Goal: Task Accomplishment & Management: Use online tool/utility

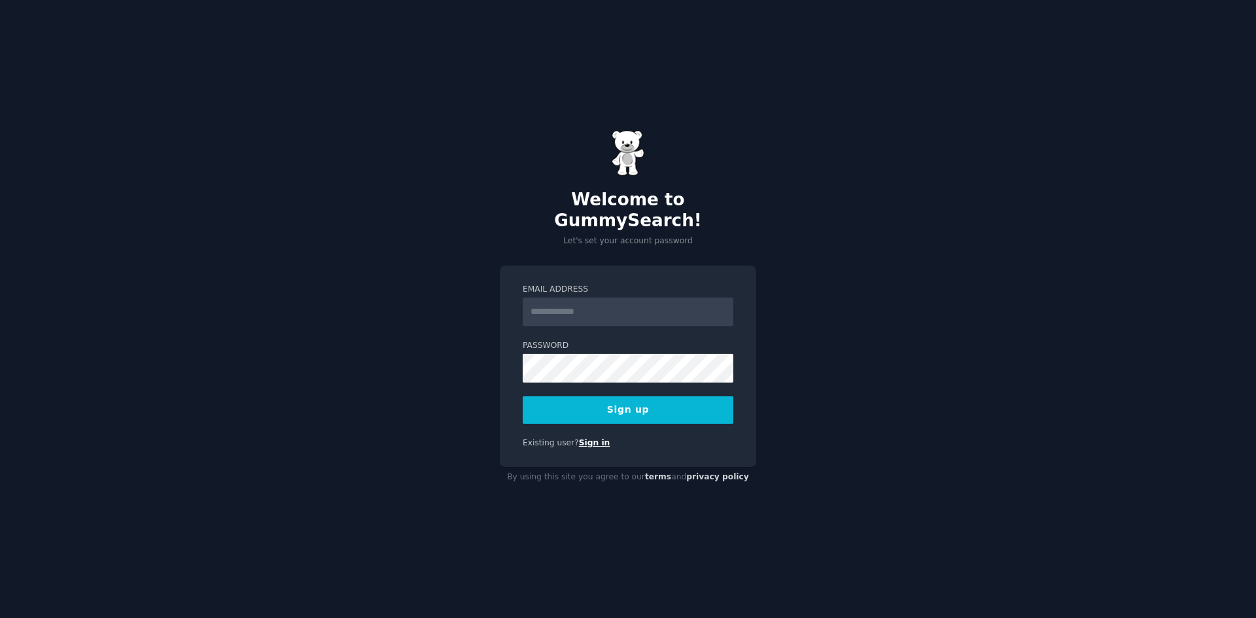
click at [582, 438] on link "Sign in" at bounding box center [594, 442] width 31 height 9
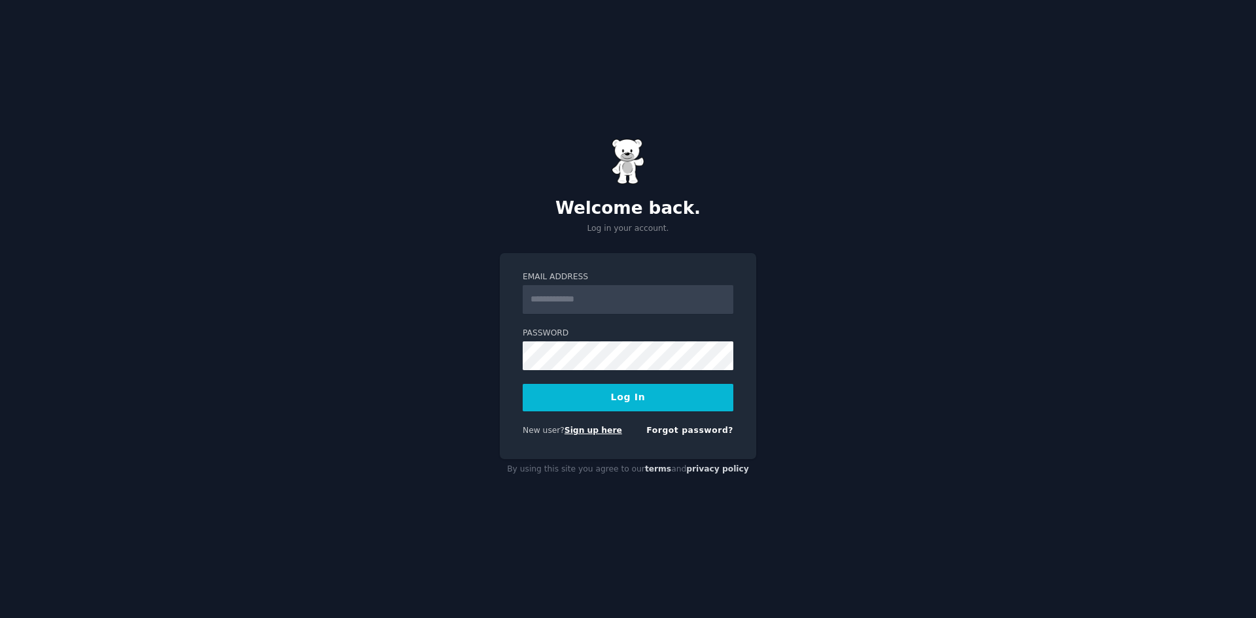
click at [583, 431] on link "Sign up here" at bounding box center [594, 430] width 58 height 9
type input "**********"
click at [523, 384] on button "Log In" at bounding box center [628, 397] width 211 height 27
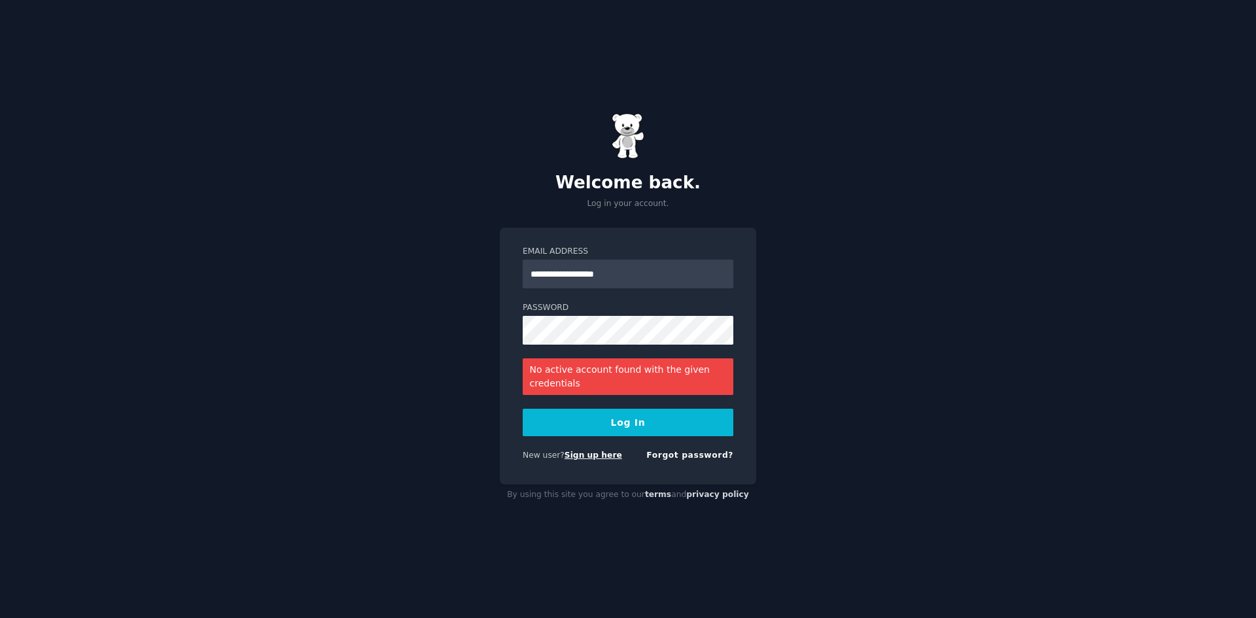
click at [588, 455] on link "Sign up here" at bounding box center [594, 455] width 58 height 9
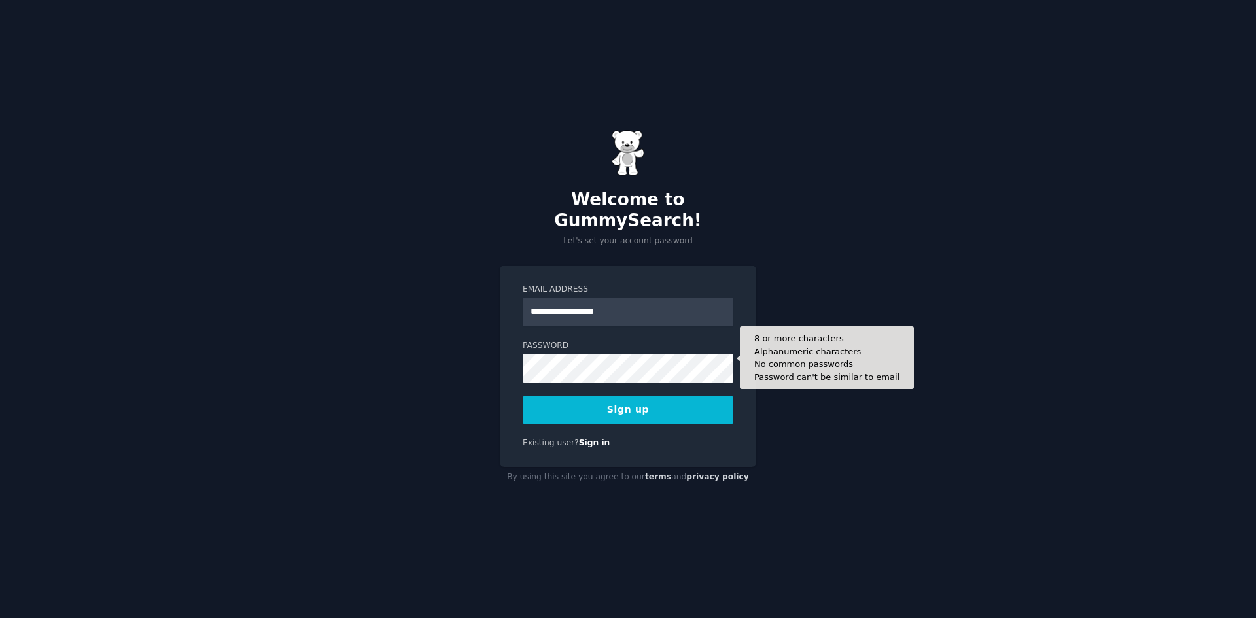
type input "**********"
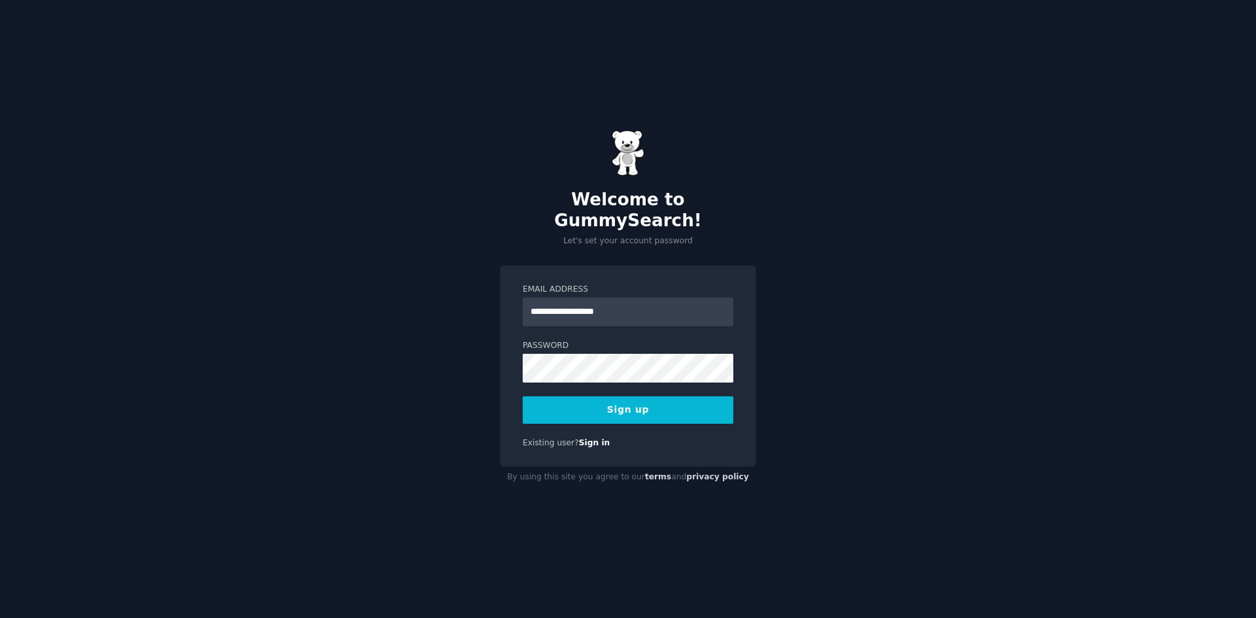
click at [570, 402] on button "Sign up" at bounding box center [628, 409] width 211 height 27
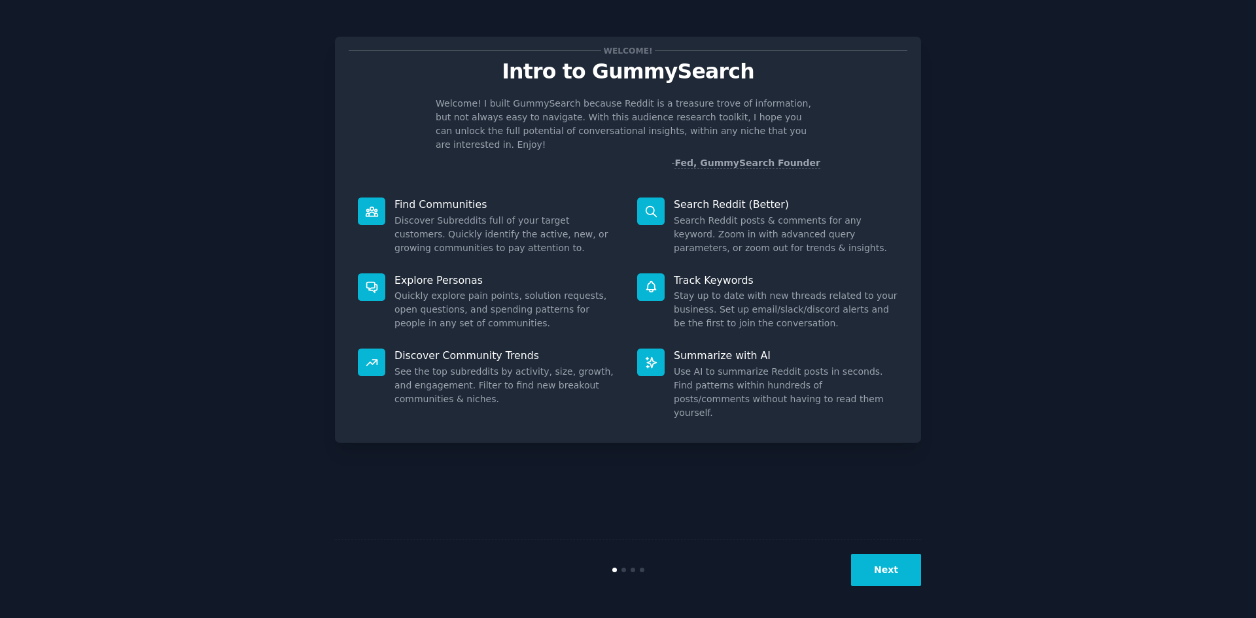
click at [892, 574] on button "Next" at bounding box center [886, 570] width 70 height 32
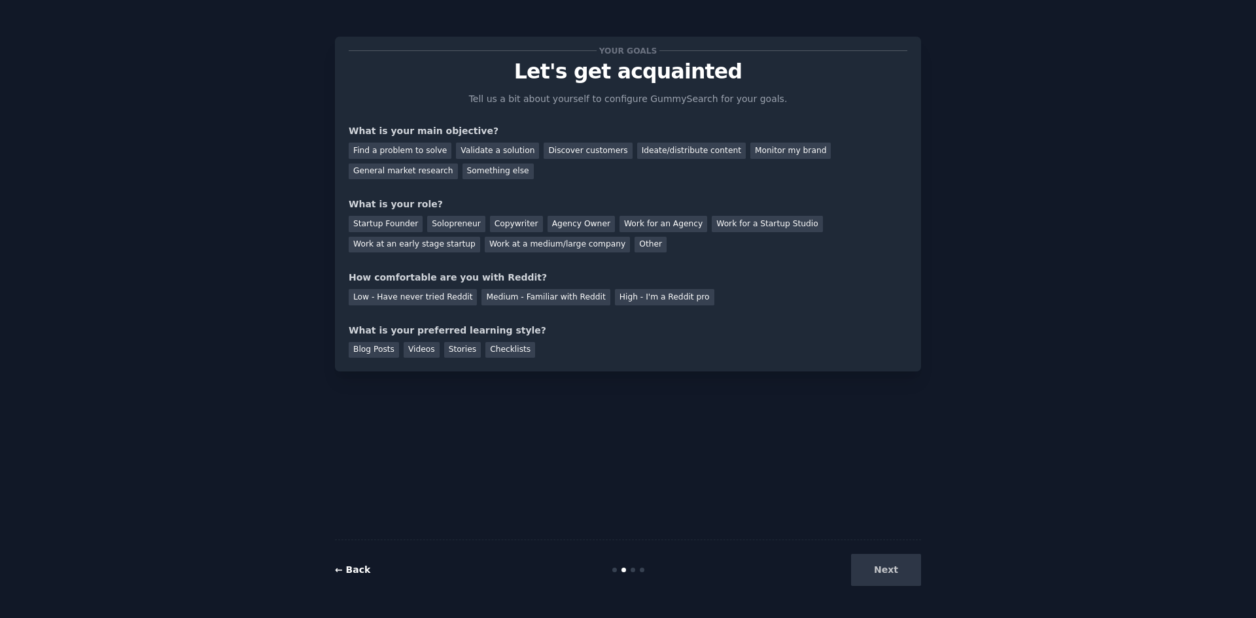
click at [360, 571] on link "← Back" at bounding box center [352, 570] width 35 height 10
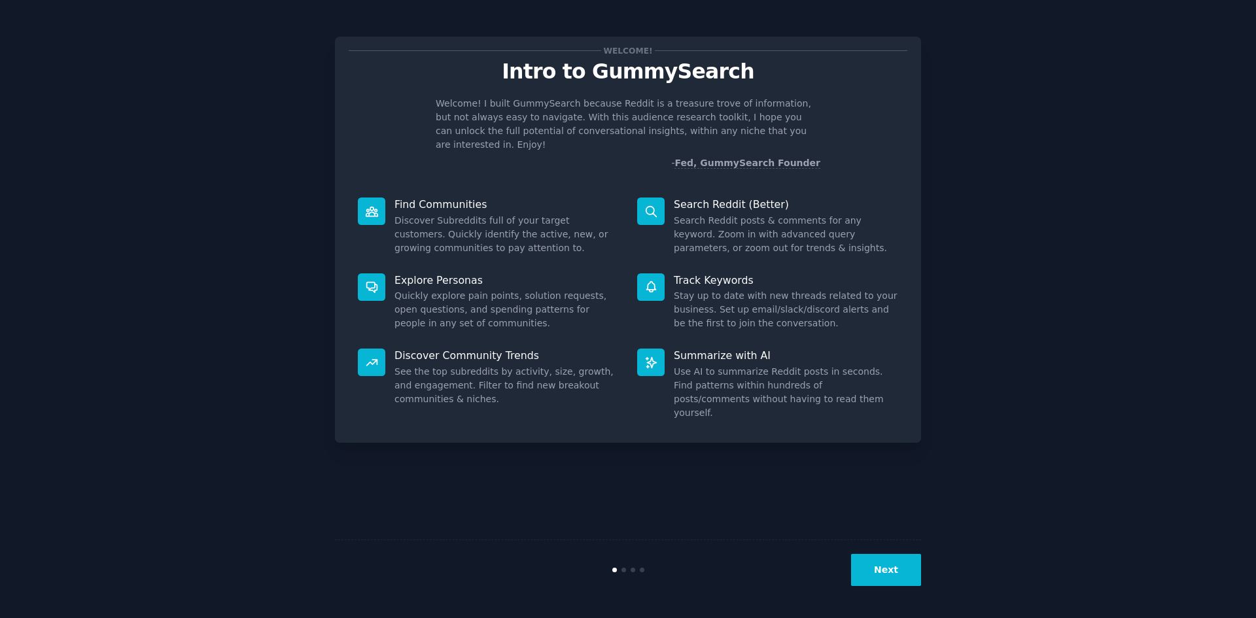
click at [890, 555] on button "Next" at bounding box center [886, 570] width 70 height 32
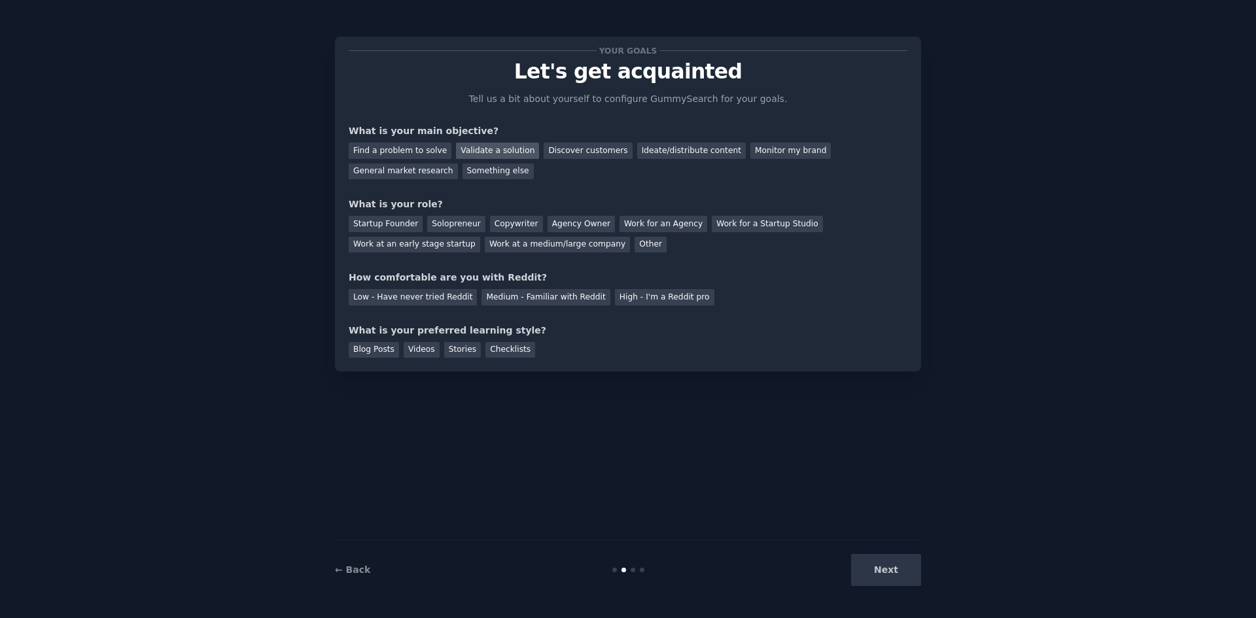
click at [489, 154] on div "Validate a solution" at bounding box center [497, 151] width 83 height 16
click at [405, 149] on div "Find a problem to solve" at bounding box center [400, 151] width 103 height 16
click at [406, 226] on div "Startup Founder" at bounding box center [386, 224] width 74 height 16
click at [569, 296] on div "Medium - Familiar with Reddit" at bounding box center [546, 297] width 128 height 16
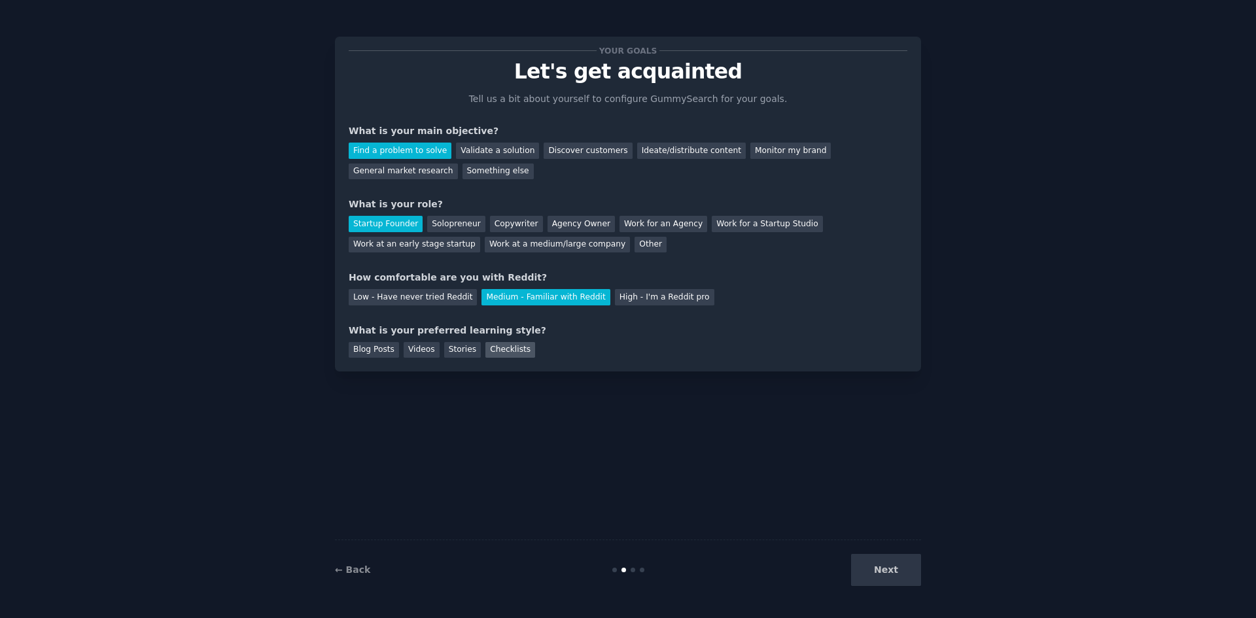
click at [501, 351] on div "Checklists" at bounding box center [510, 350] width 50 height 16
click at [885, 571] on button "Next" at bounding box center [886, 570] width 70 height 32
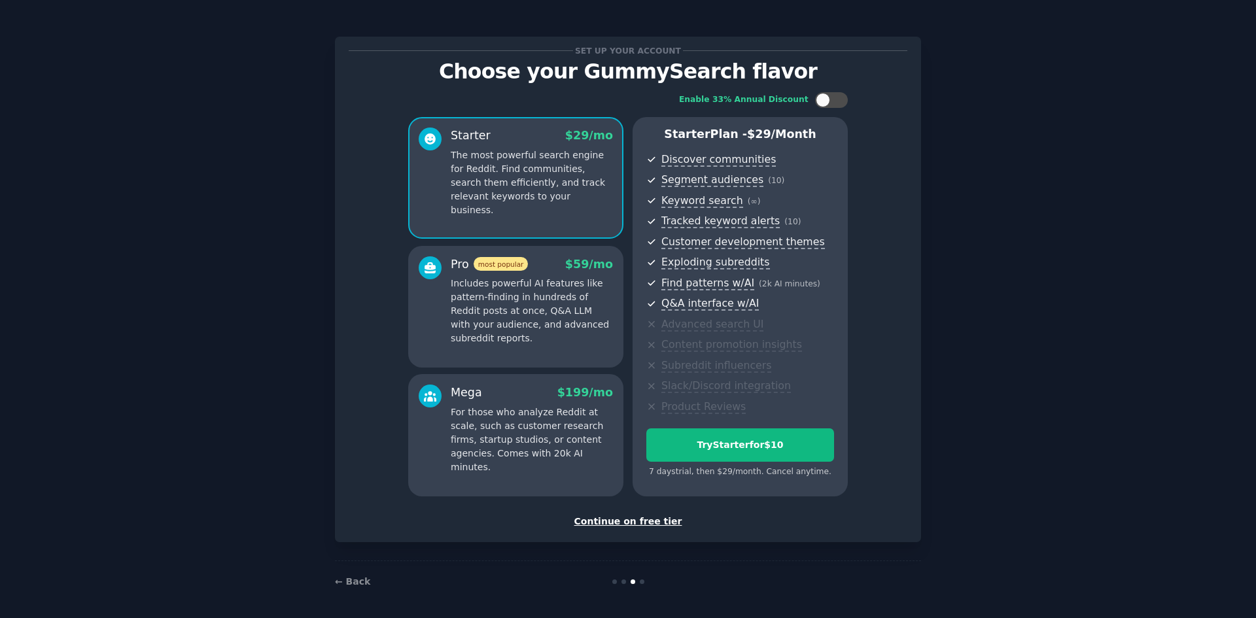
click at [621, 522] on div "Continue on free tier" at bounding box center [628, 522] width 559 height 14
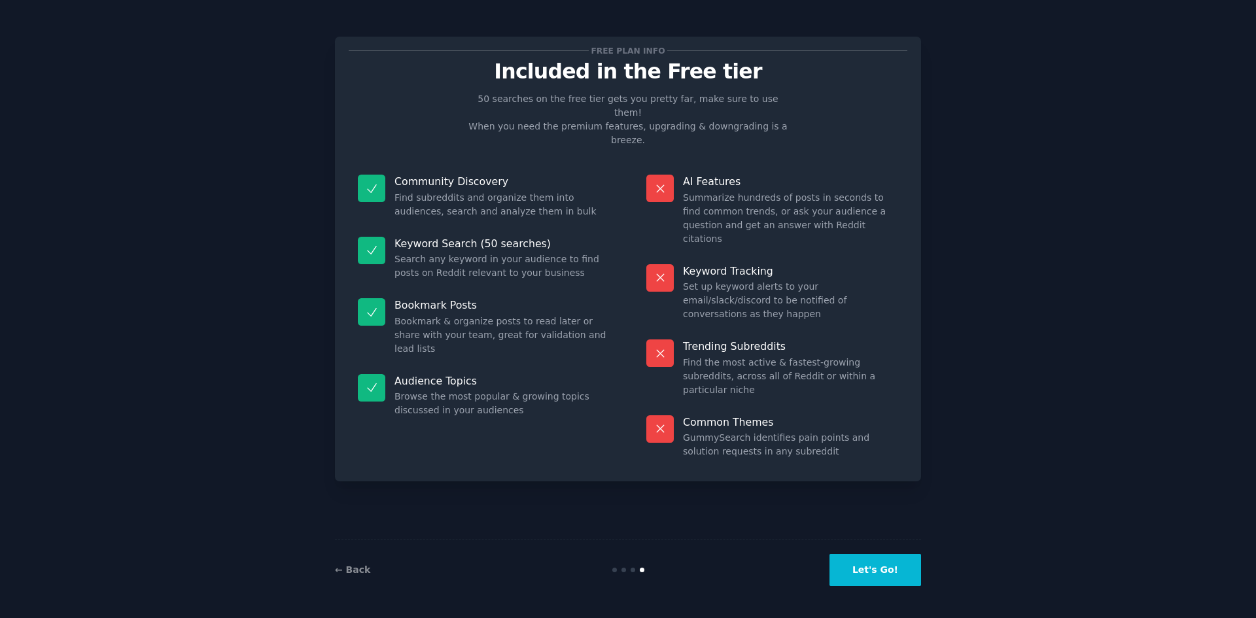
click at [896, 563] on button "Let's Go!" at bounding box center [876, 570] width 92 height 32
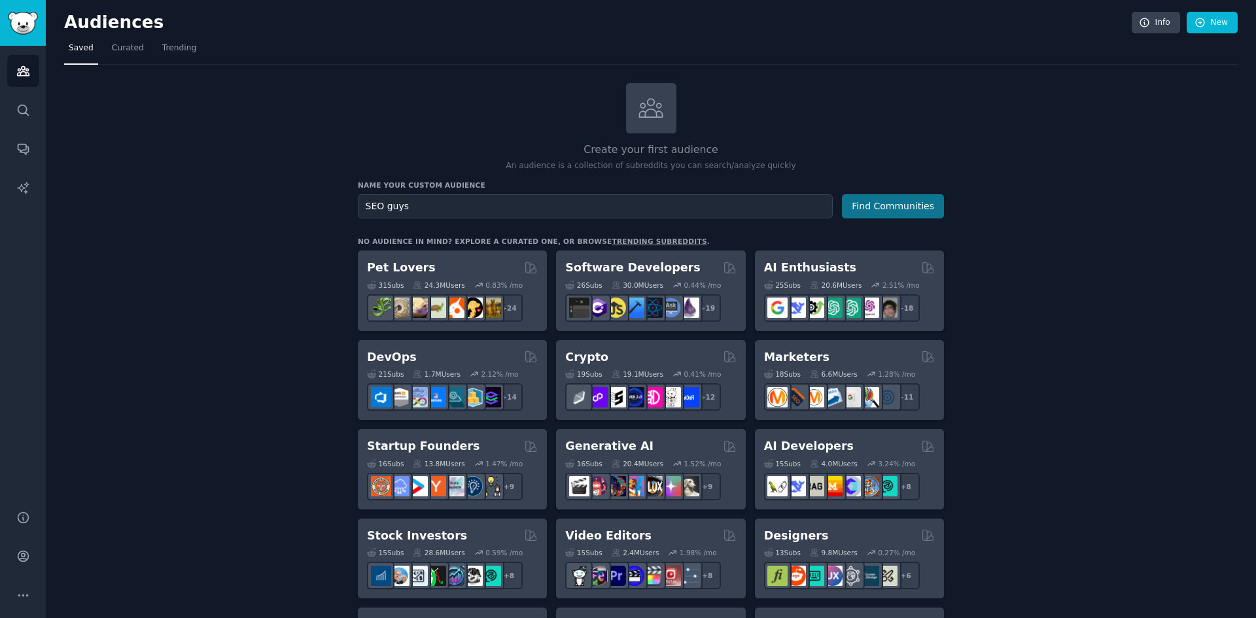
type input "SEO guys"
click at [918, 211] on button "Find Communities" at bounding box center [893, 206] width 102 height 24
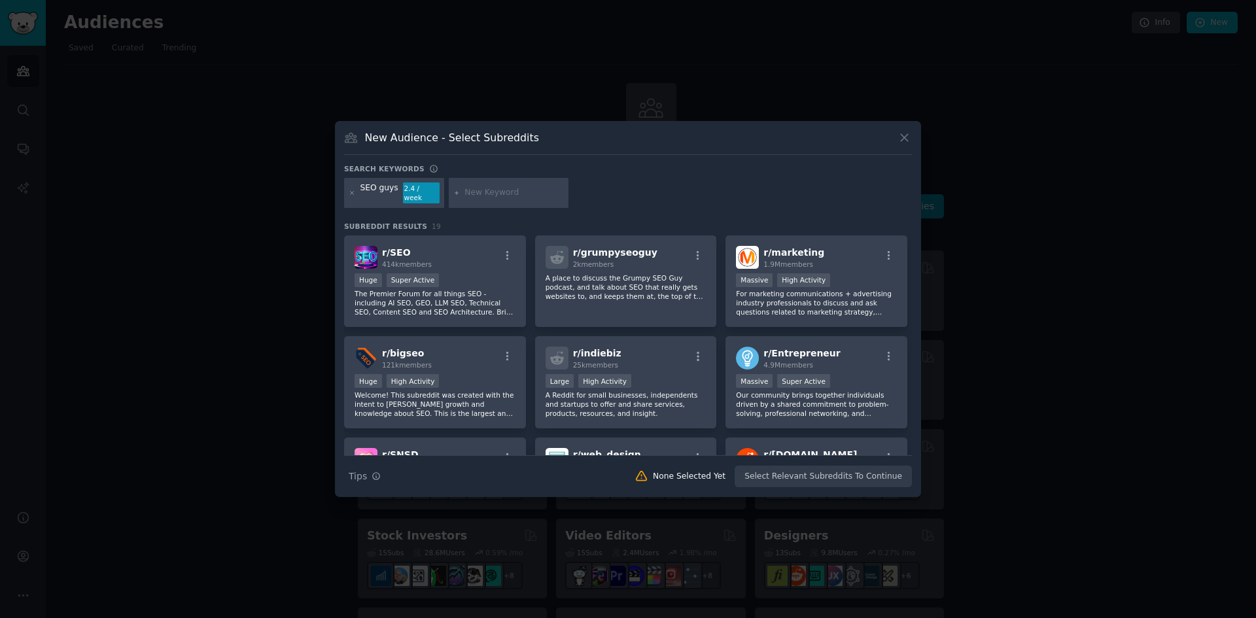
click at [474, 190] on input "text" at bounding box center [514, 193] width 99 height 12
type input "generative engine optimization"
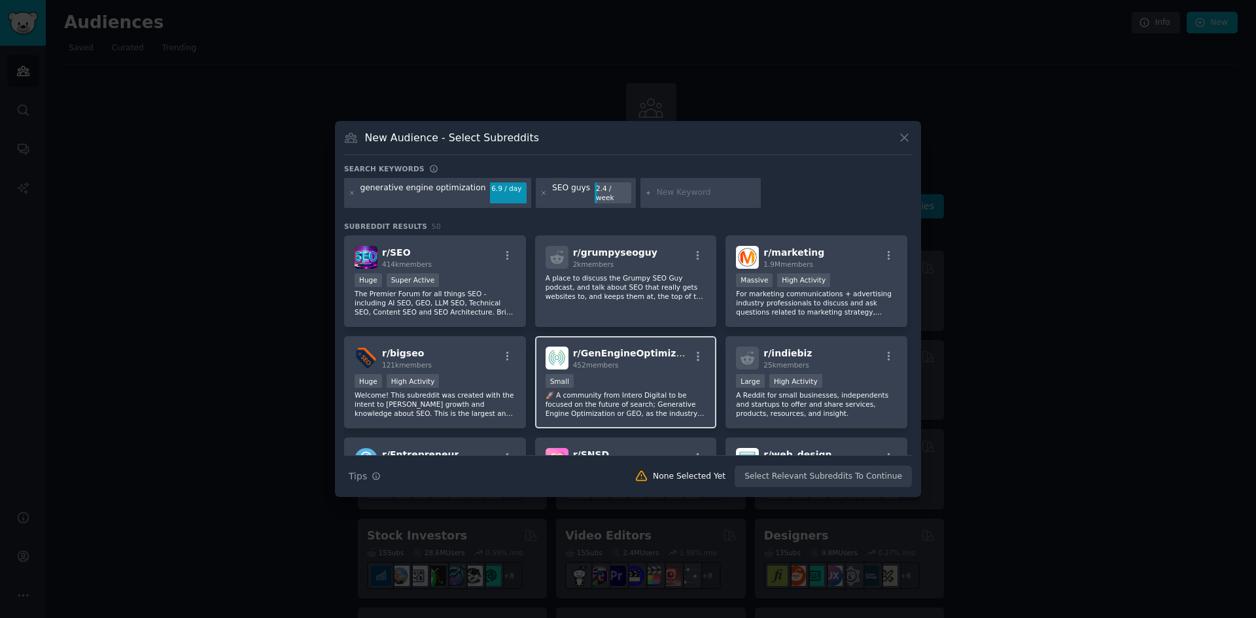
click at [631, 380] on div "Small" at bounding box center [626, 382] width 161 height 16
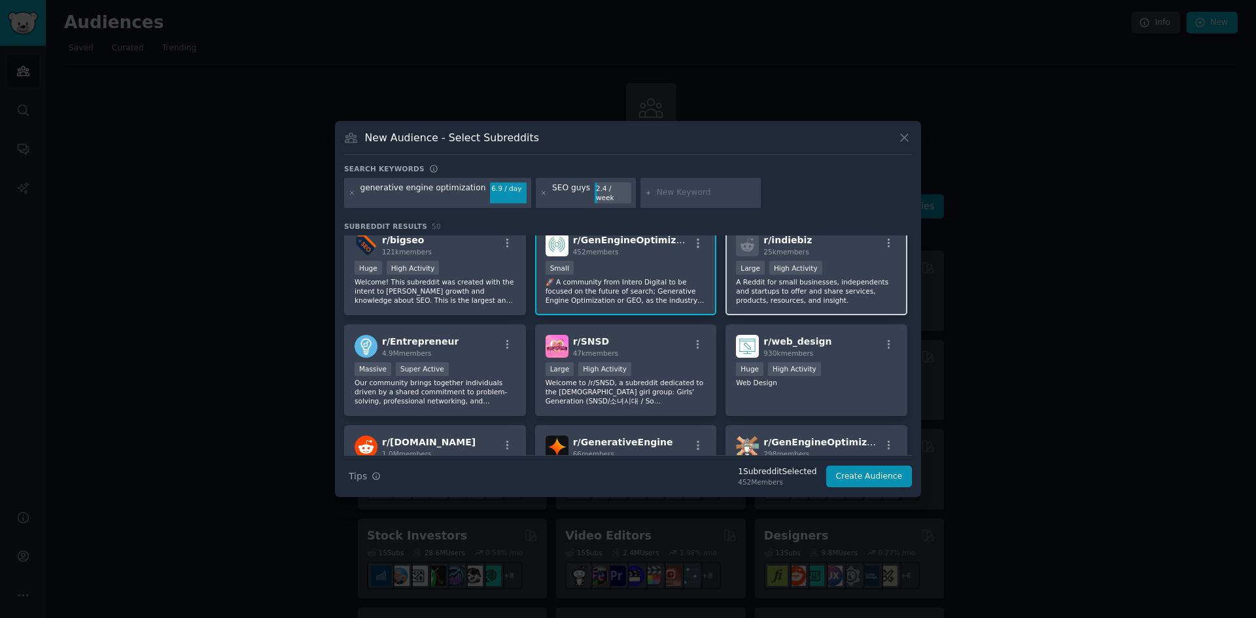
scroll to position [131, 0]
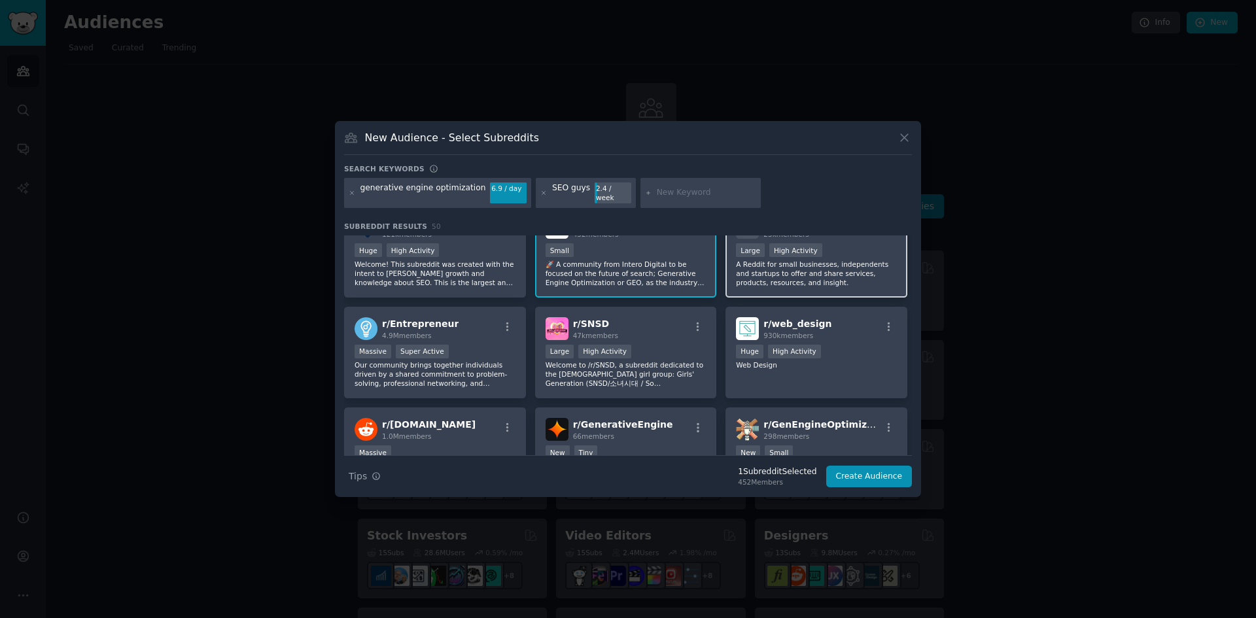
click at [782, 275] on p "A Reddit for small businesses, independents and startups to offer and share ser…" at bounding box center [816, 273] width 161 height 27
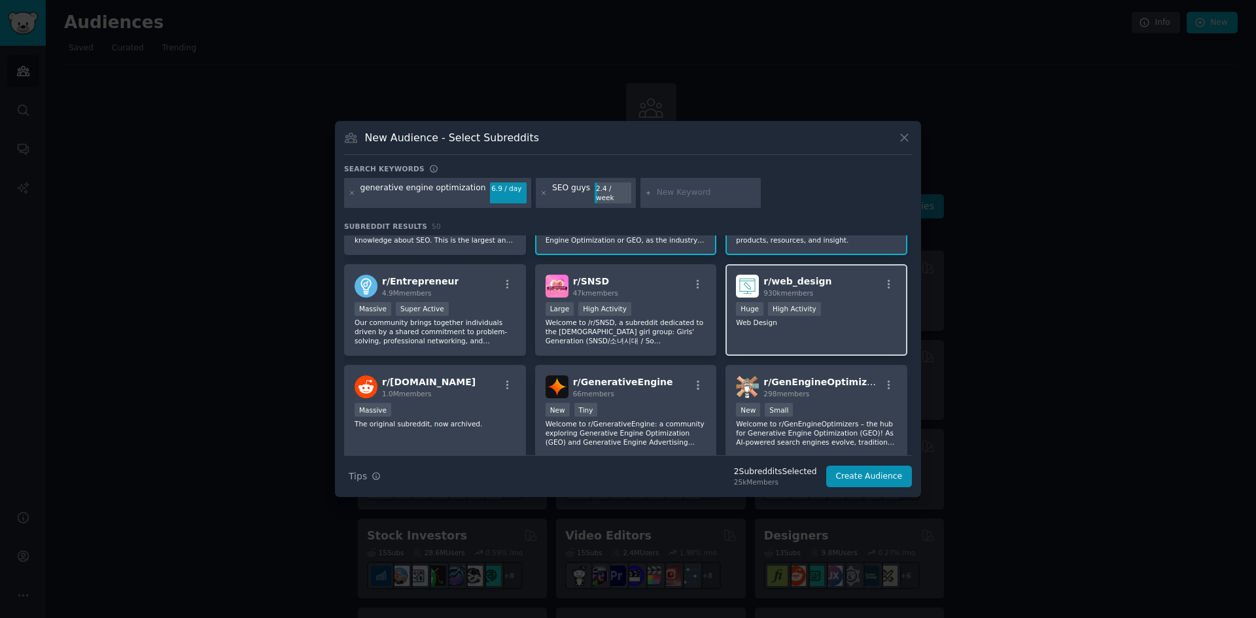
scroll to position [196, 0]
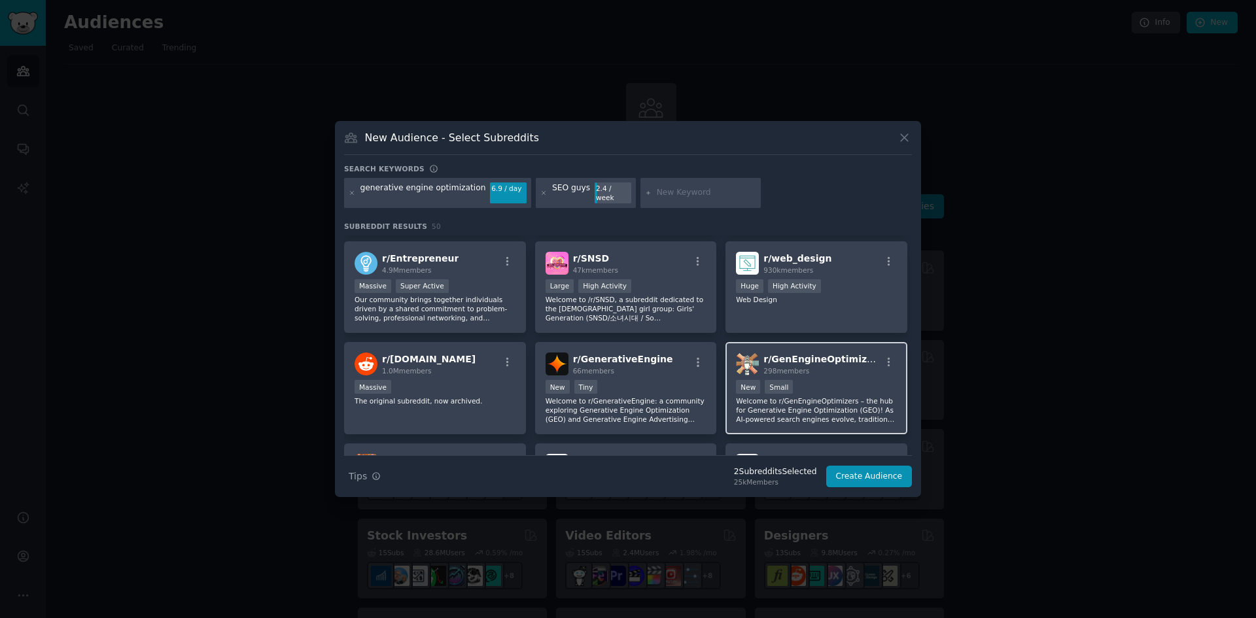
click at [829, 396] on p "Welcome to r/GenEngineOptimizers – the hub for Generative Engine Optimization (…" at bounding box center [816, 409] width 161 height 27
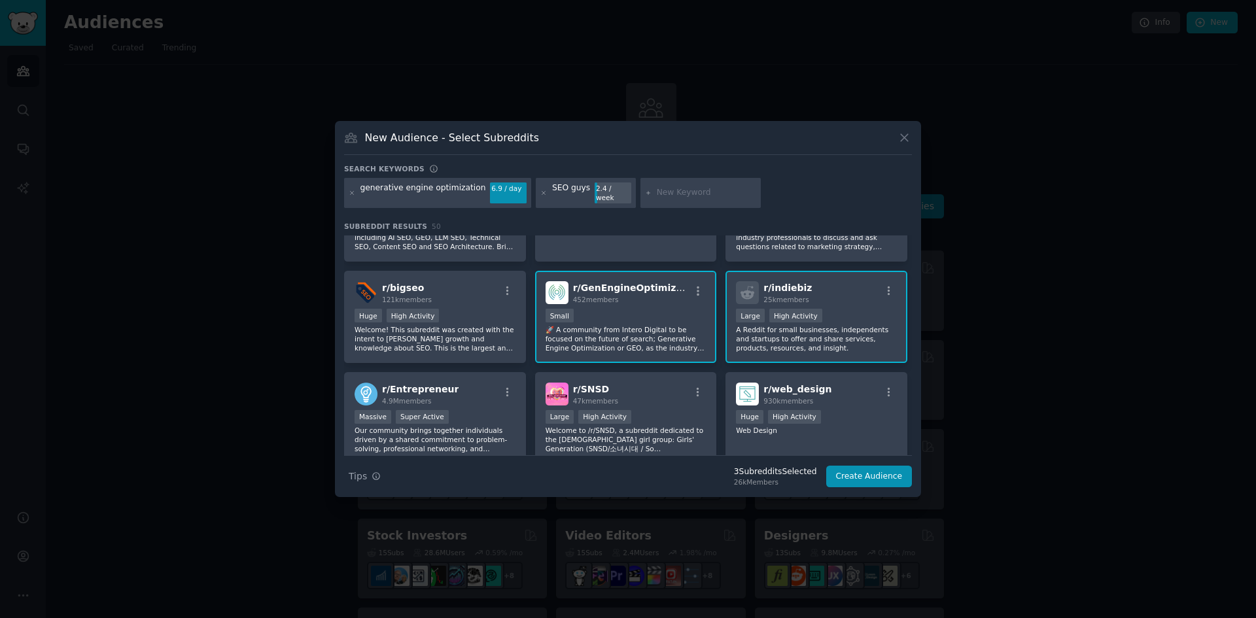
scroll to position [0, 0]
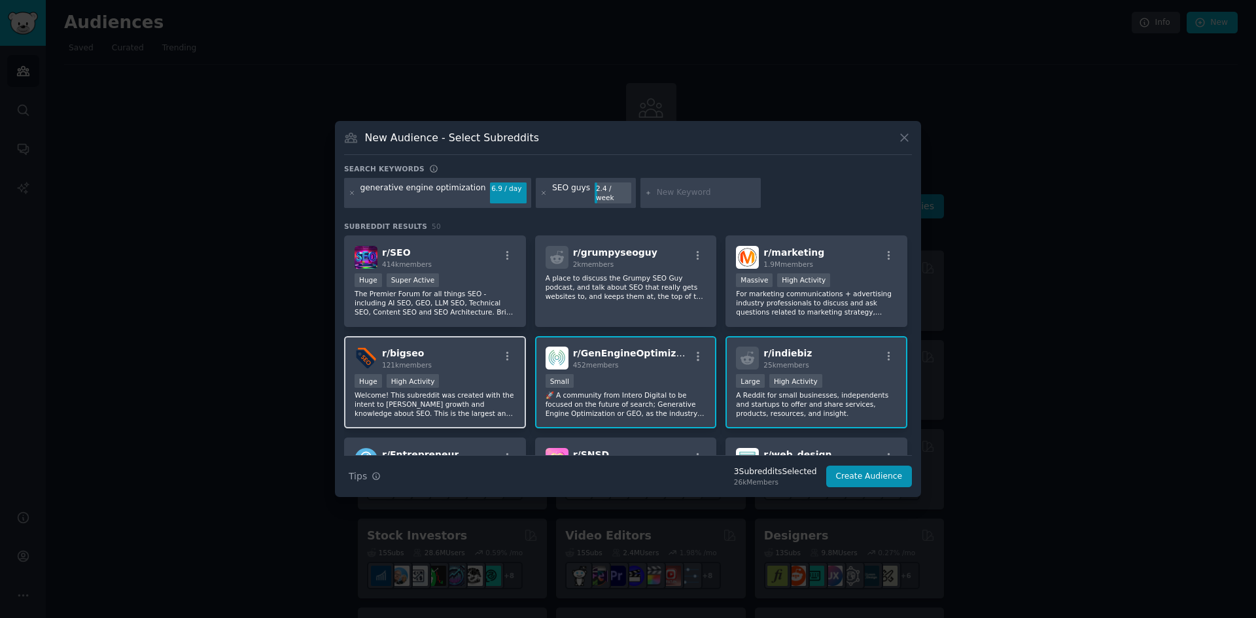
click at [485, 380] on div "Huge High Activity" at bounding box center [435, 382] width 161 height 16
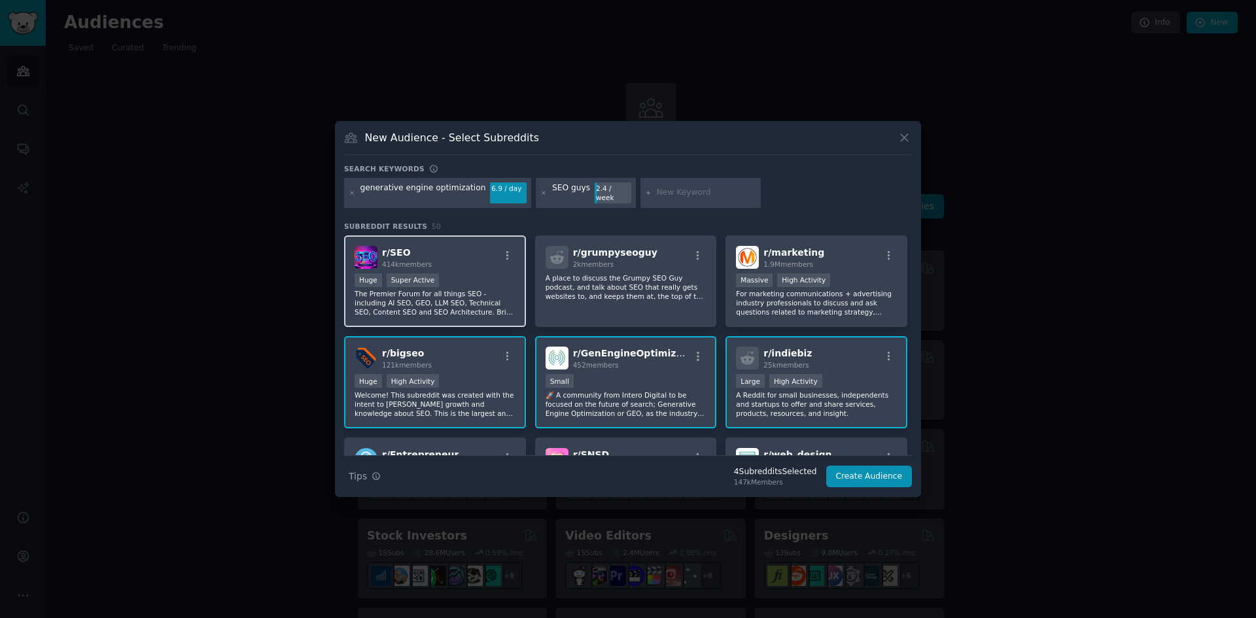
click at [465, 274] on div "Huge Super Active" at bounding box center [435, 281] width 161 height 16
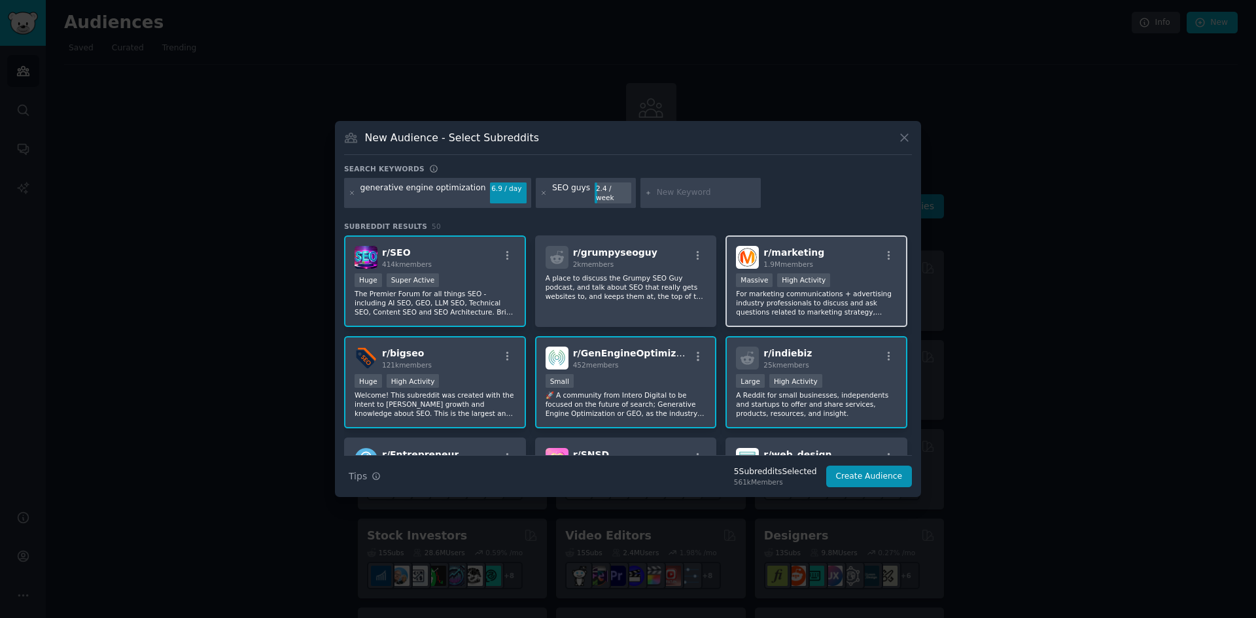
click at [853, 255] on div "r/ marketing 1.9M members" at bounding box center [816, 257] width 161 height 23
click at [860, 466] on button "Create Audience" at bounding box center [869, 477] width 86 height 22
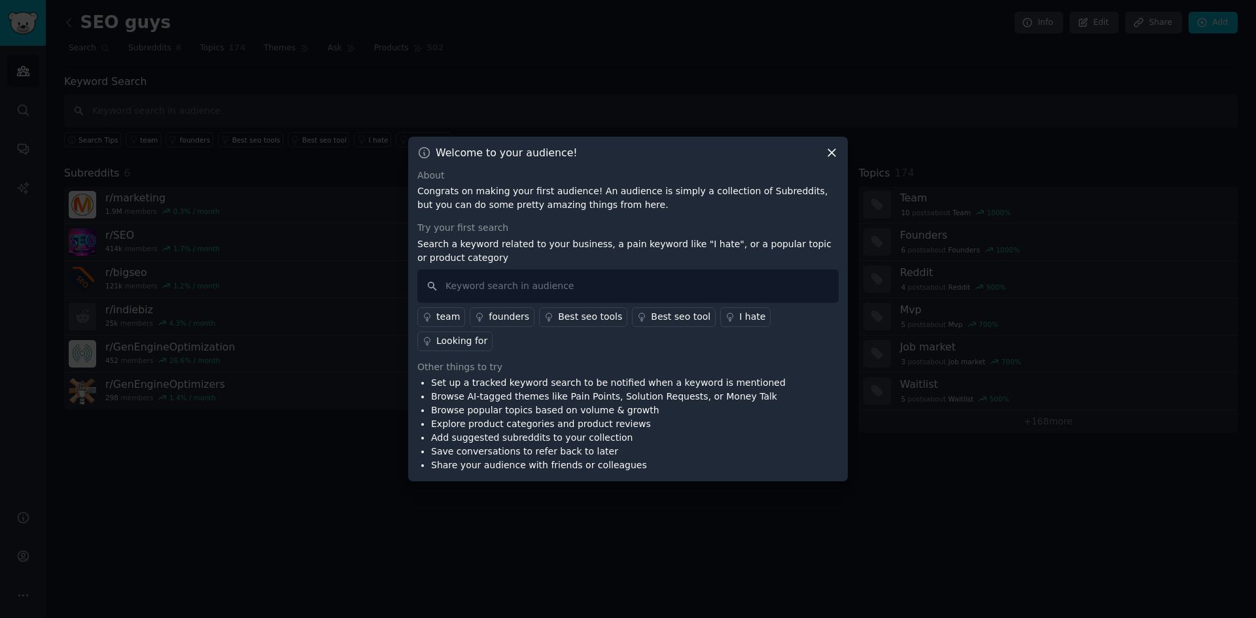
click at [667, 324] on div "Best seo tool" at bounding box center [681, 317] width 60 height 14
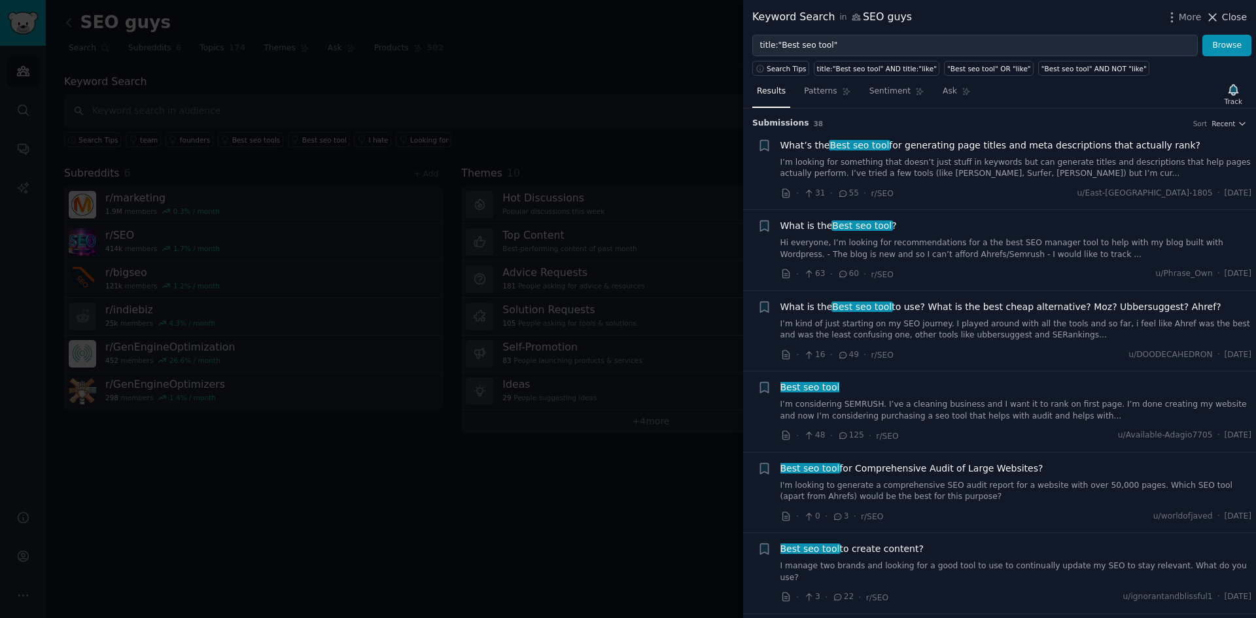
click at [1233, 14] on span "Close" at bounding box center [1234, 17] width 25 height 14
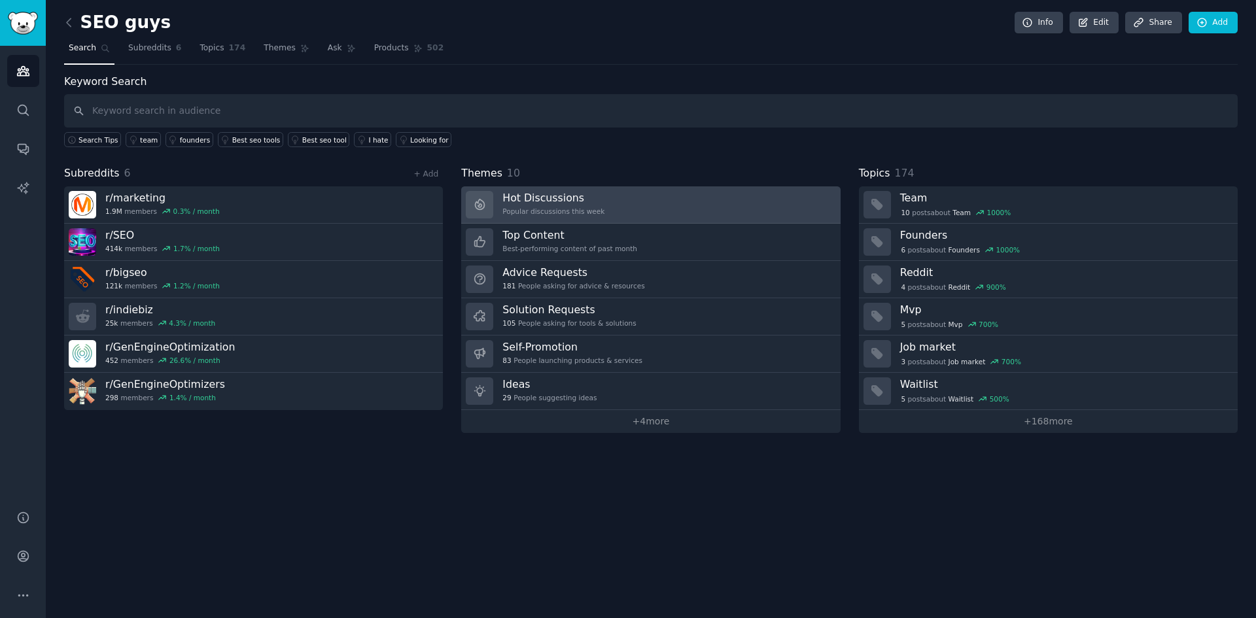
click at [598, 217] on link "Hot Discussions Popular discussions this week" at bounding box center [650, 204] width 379 height 37
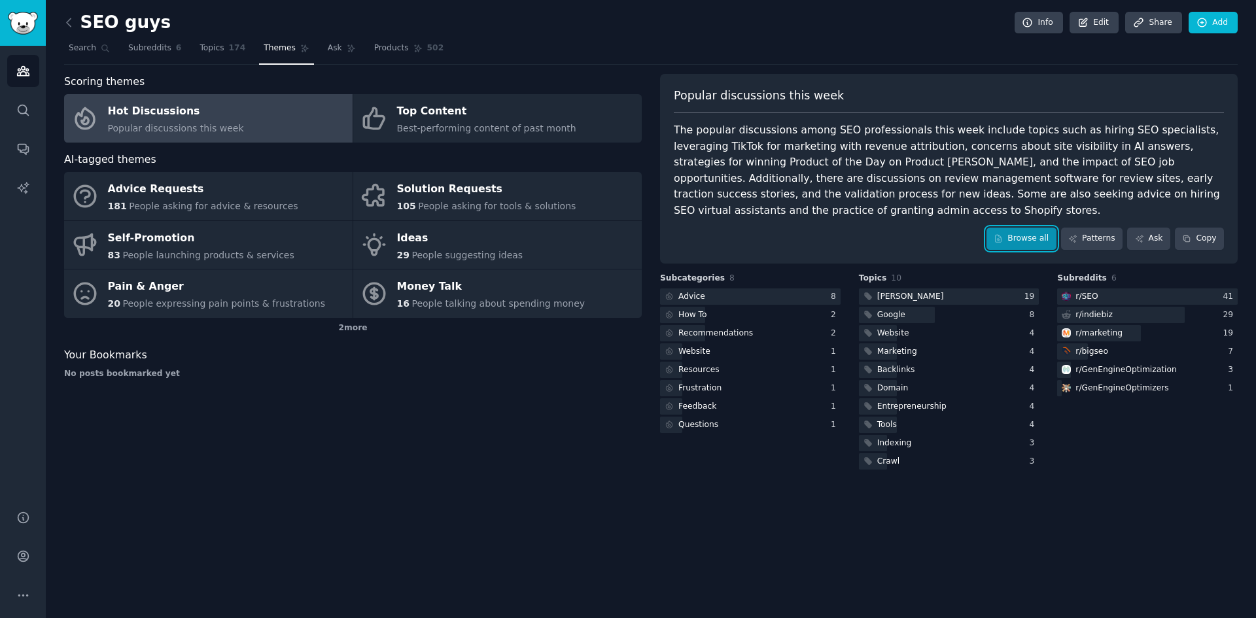
click at [1037, 228] on link "Browse all" at bounding box center [1022, 239] width 70 height 22
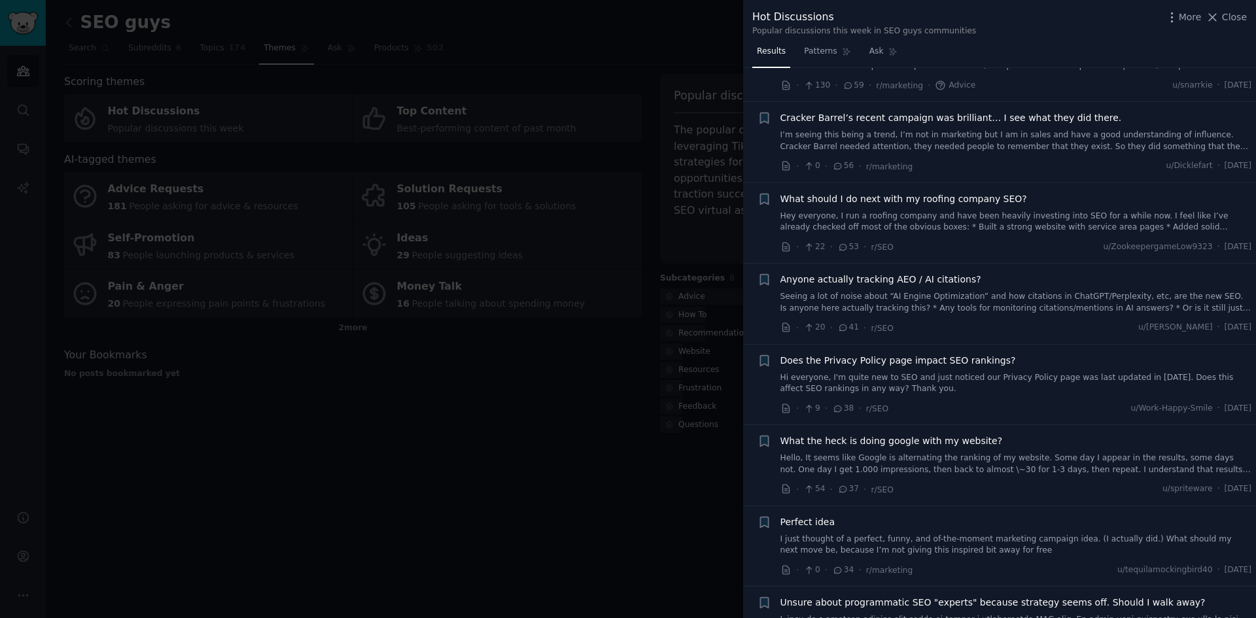
scroll to position [458, 0]
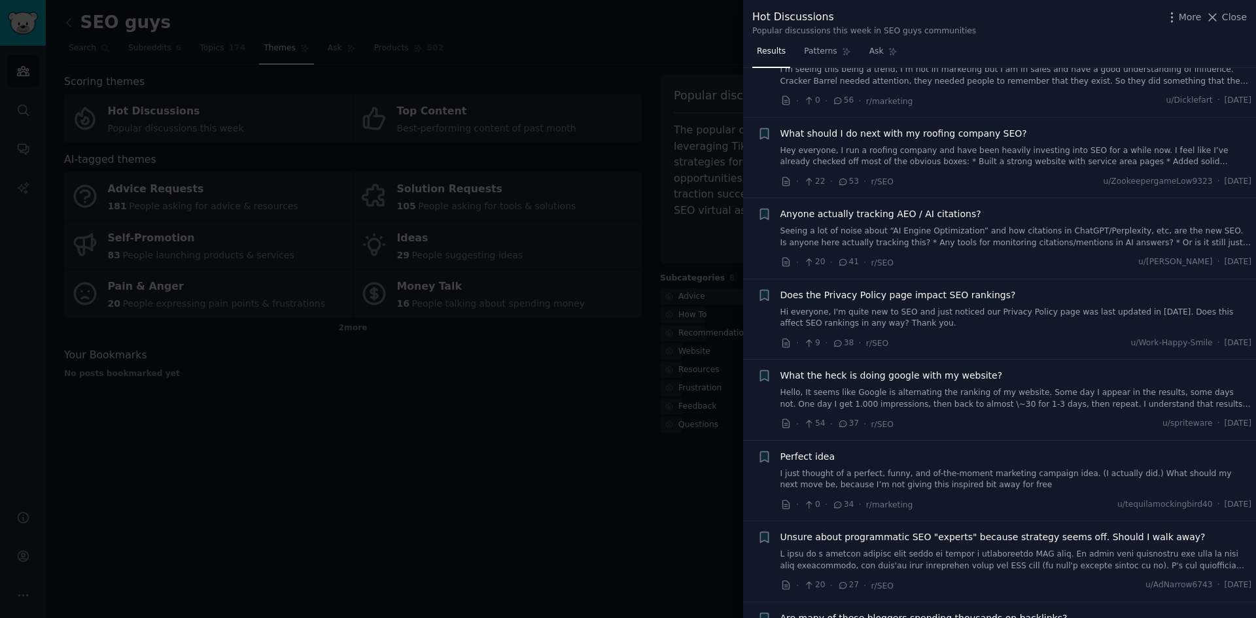
click at [843, 215] on span "Anyone actually tracking AEO / AI citations?" at bounding box center [881, 214] width 201 height 14
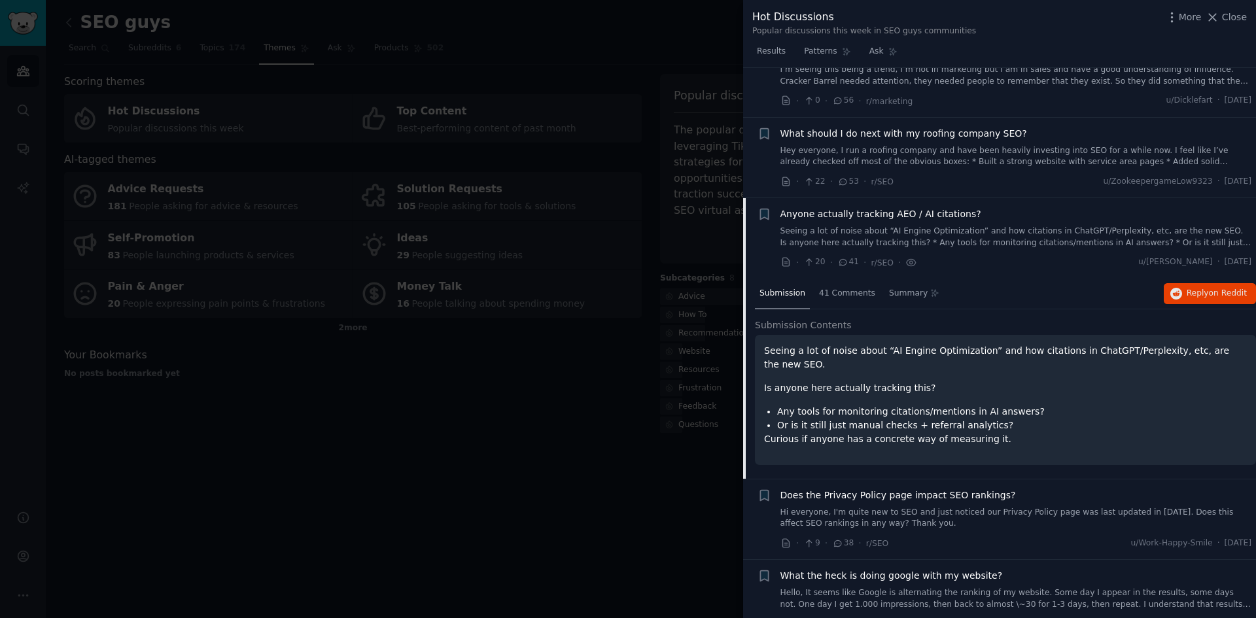
scroll to position [589, 0]
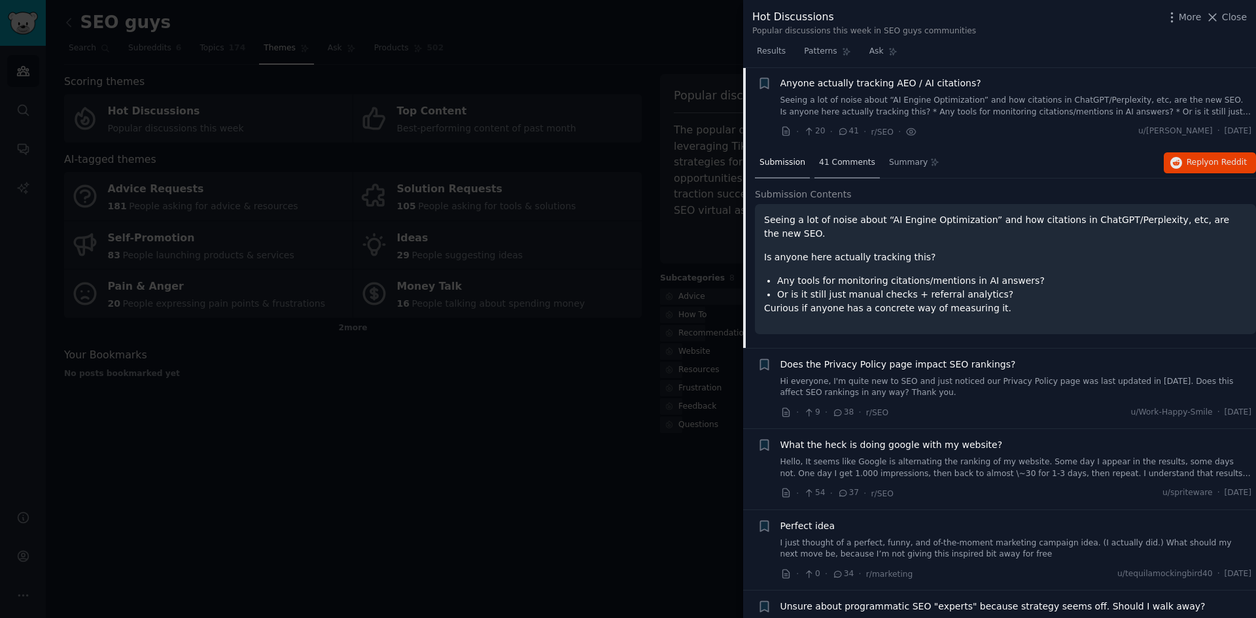
click at [839, 165] on span "41 Comments" at bounding box center [847, 163] width 56 height 12
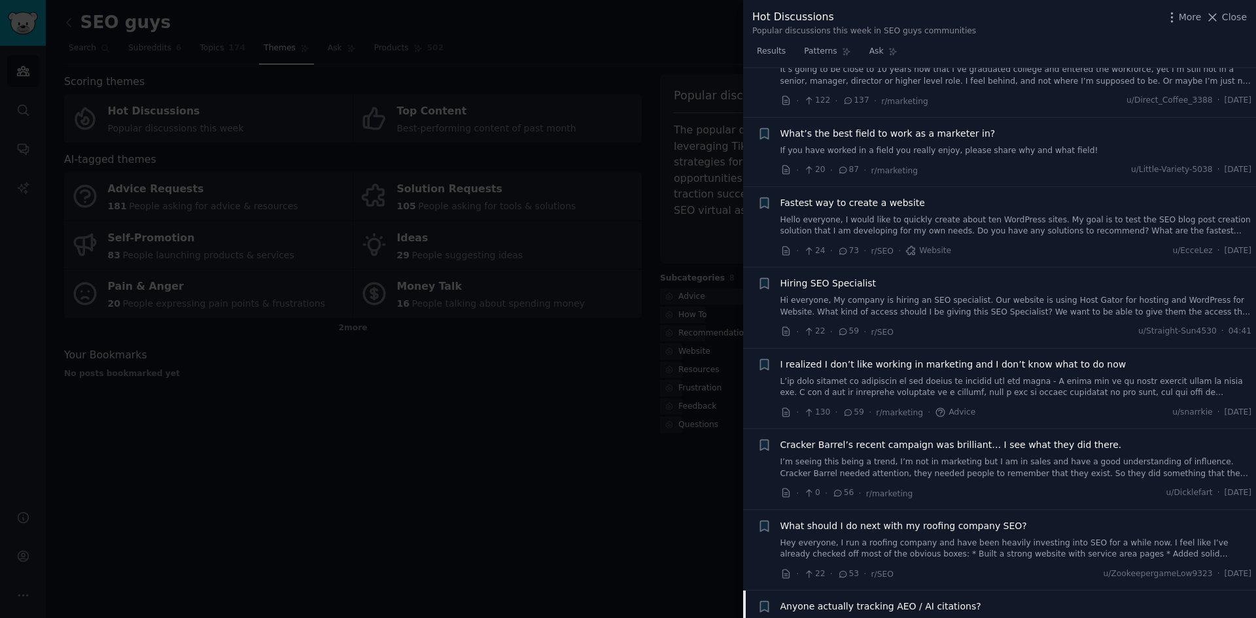
scroll to position [393, 0]
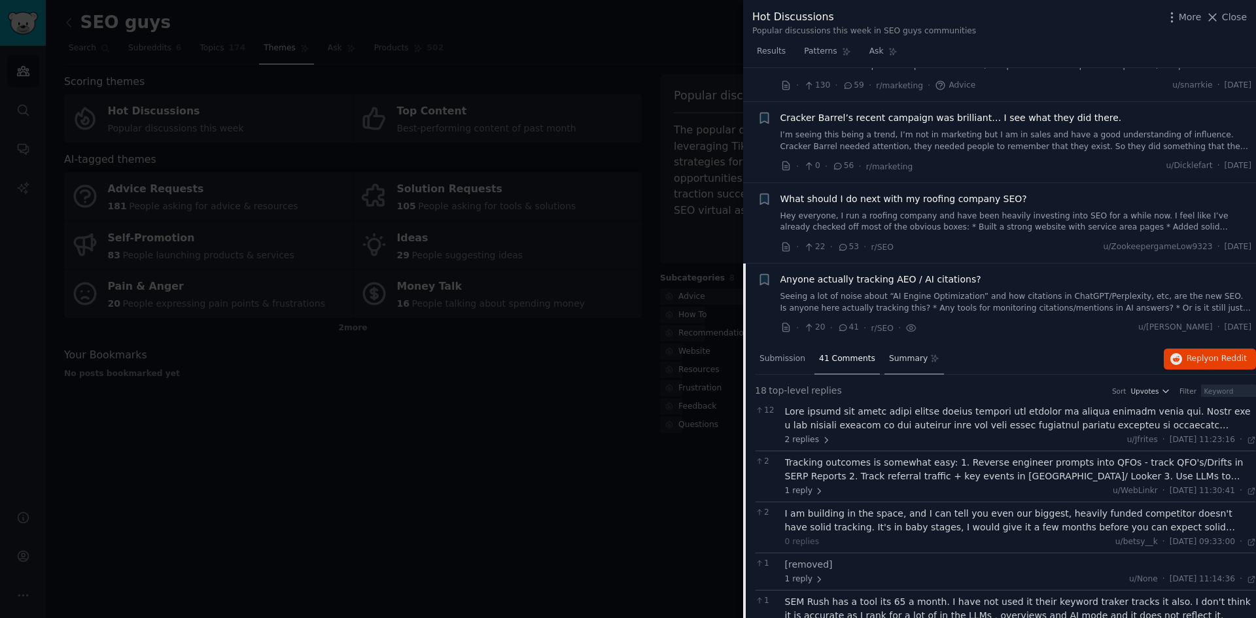
click at [896, 365] on div "Summary" at bounding box center [915, 359] width 60 height 31
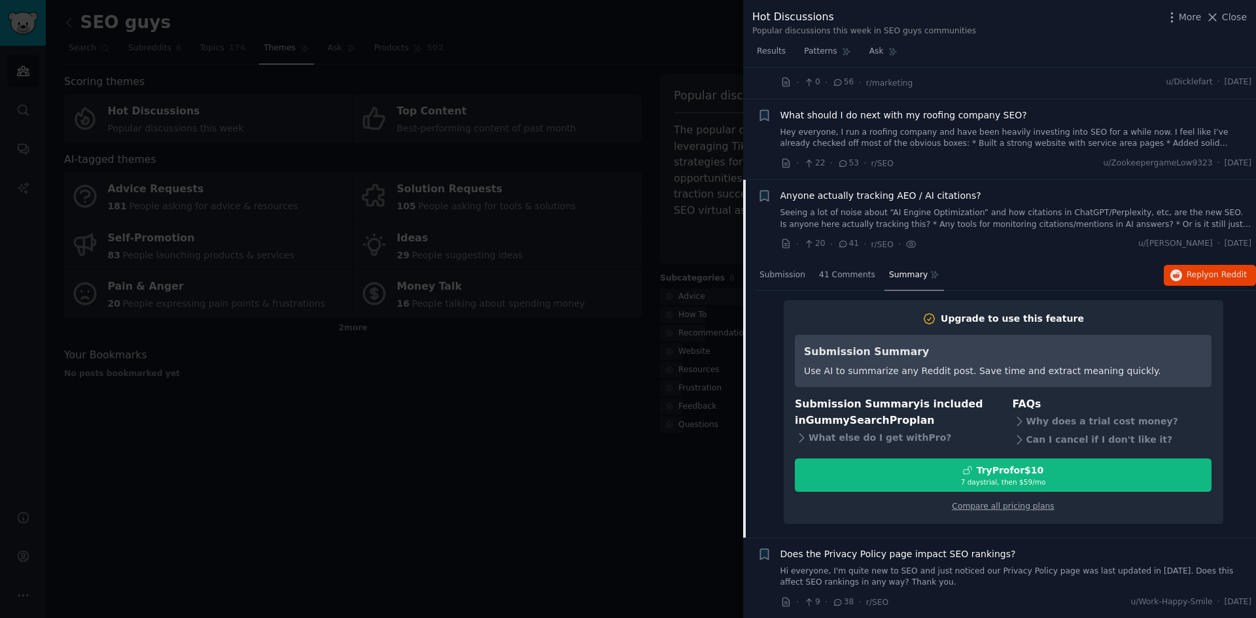
scroll to position [589, 0]
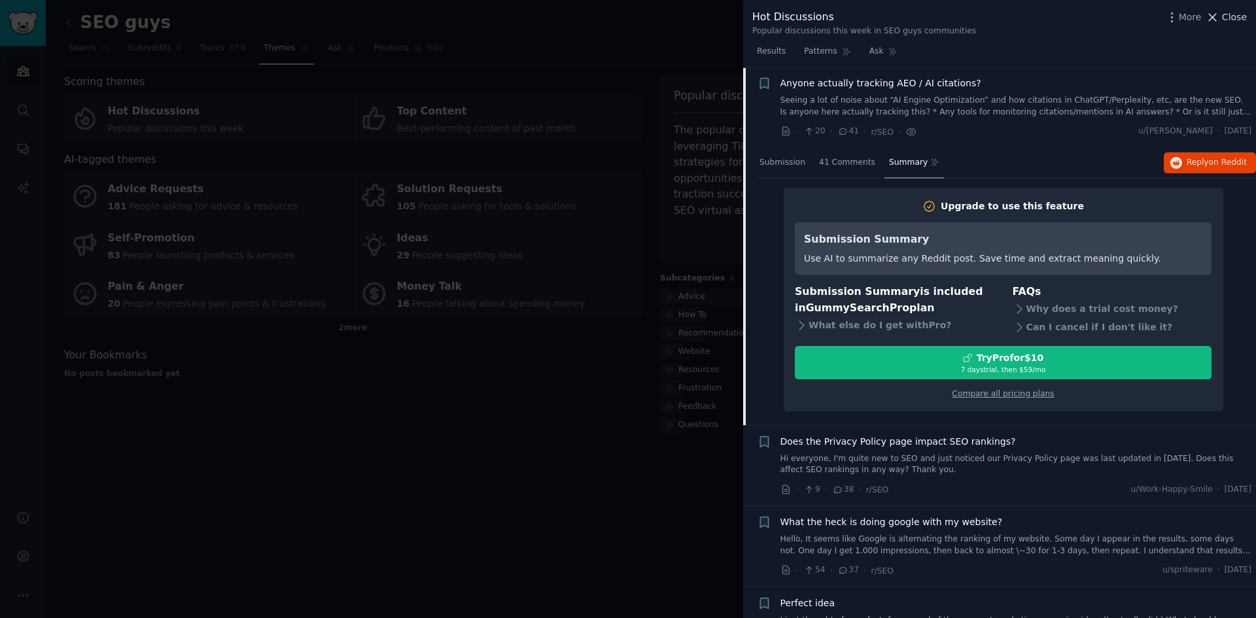
click at [1232, 18] on span "Close" at bounding box center [1234, 17] width 25 height 14
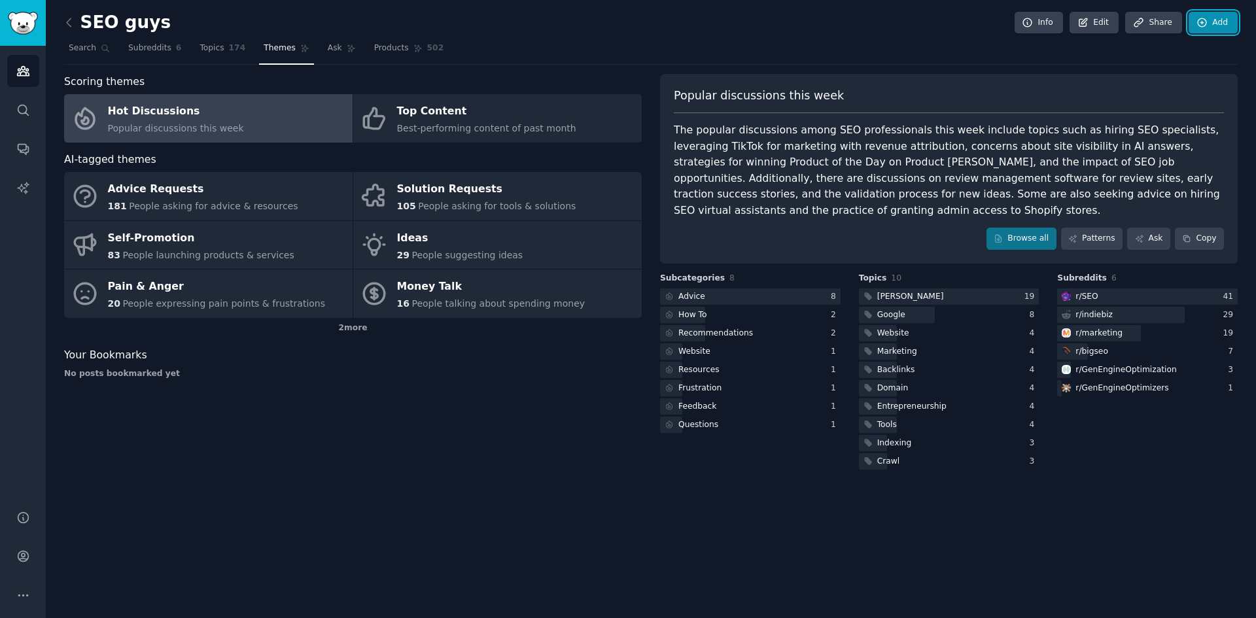
click at [1234, 16] on link "Add" at bounding box center [1213, 23] width 49 height 22
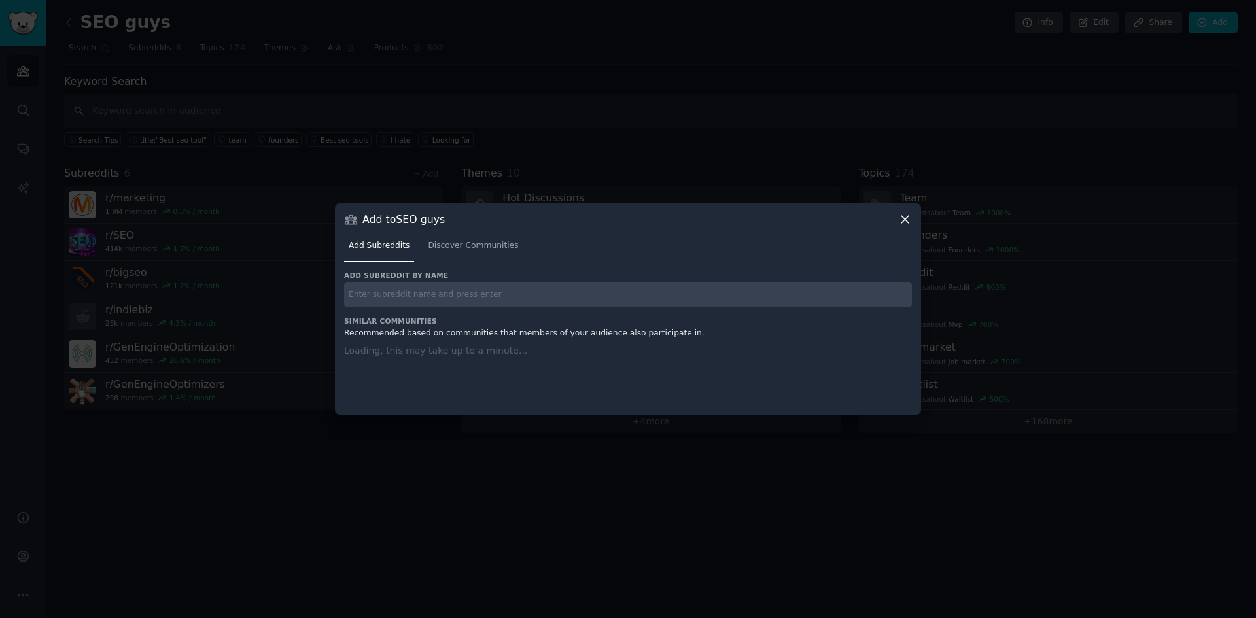
click at [484, 109] on div at bounding box center [628, 309] width 1256 height 618
